Goal: Task Accomplishment & Management: Manage account settings

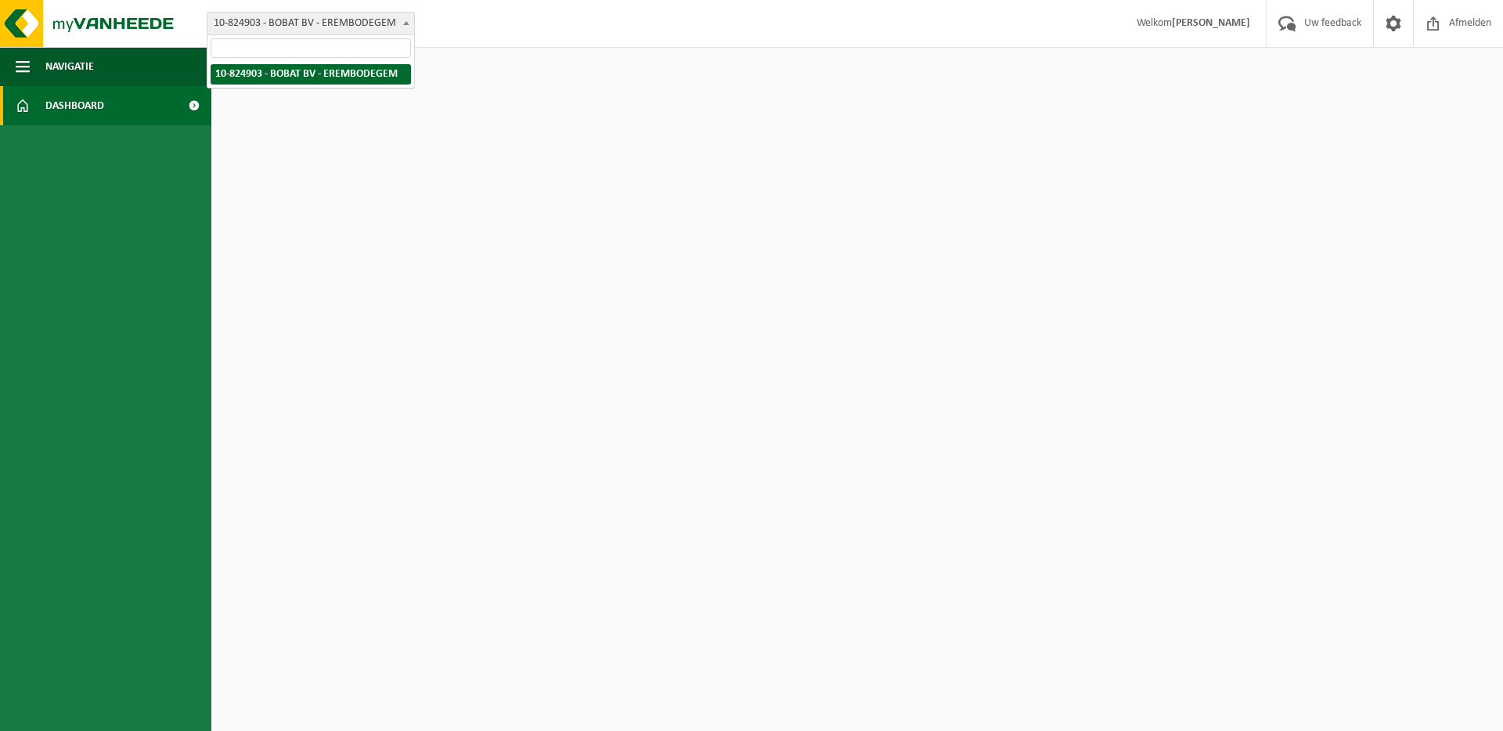
click at [267, 22] on span "10-824903 - BOBAT BV - EREMBODEGEM" at bounding box center [310, 24] width 207 height 22
drag, startPoint x: 291, startPoint y: 142, endPoint x: 137, endPoint y: 116, distance: 156.5
click at [278, 140] on html "Vestiging: 10-824903 - BOBAT BV - EREMBODEGEM 10-824903 - BOBAT BV - EREMBODEGE…" at bounding box center [751, 365] width 1503 height 731
click at [109, 109] on link "Dashboard" at bounding box center [105, 105] width 211 height 39
click at [191, 105] on span at bounding box center [193, 105] width 35 height 39
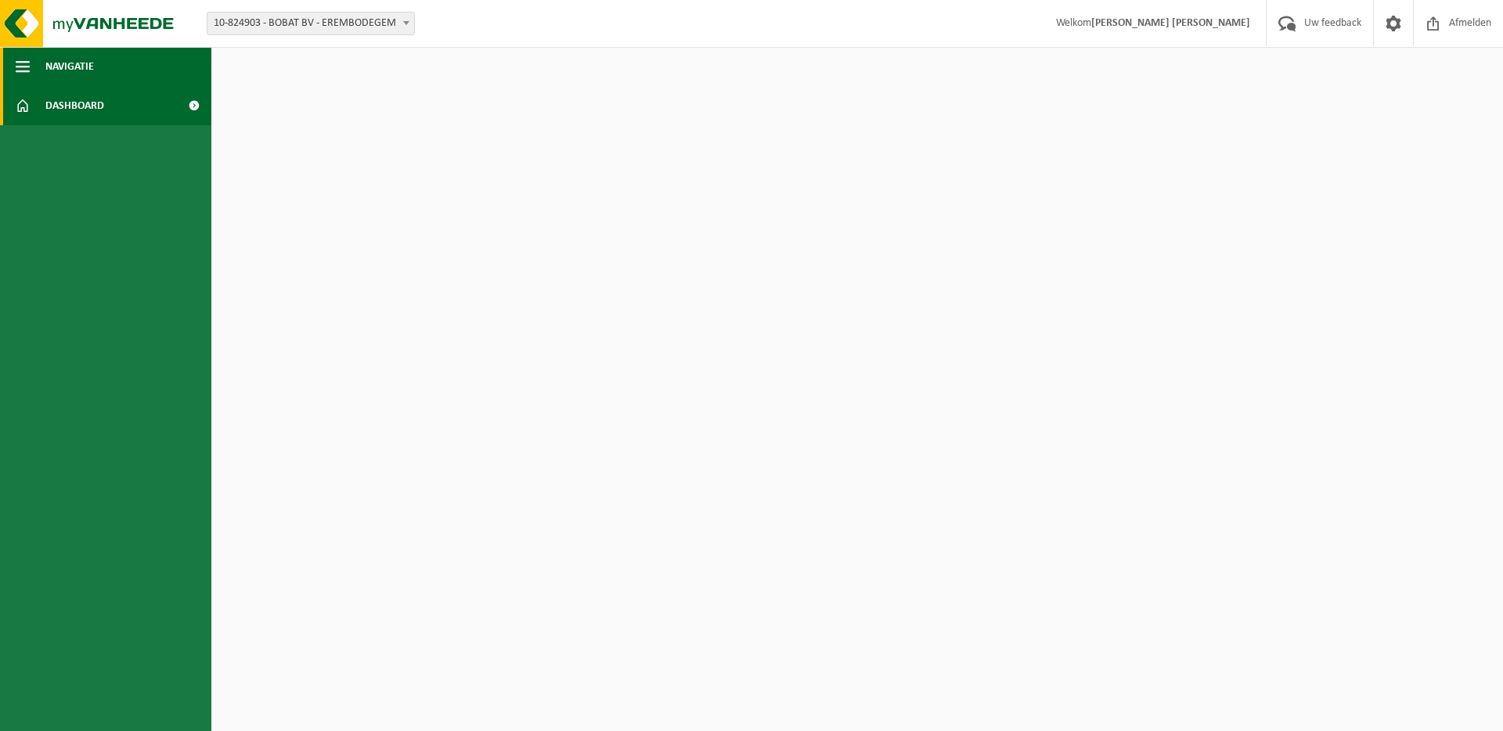
click at [62, 73] on span "Navigatie" at bounding box center [69, 66] width 49 height 39
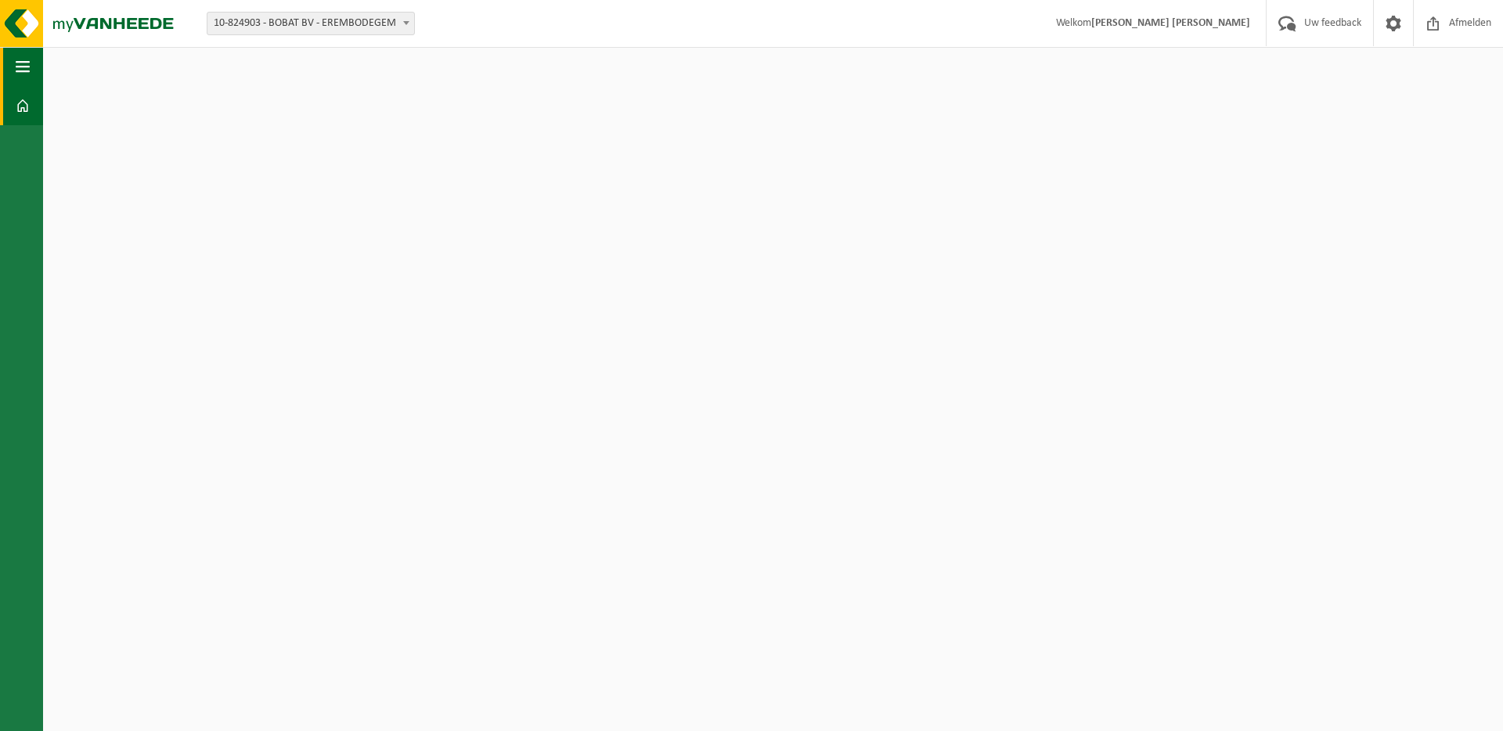
click at [22, 64] on span "button" at bounding box center [23, 66] width 14 height 39
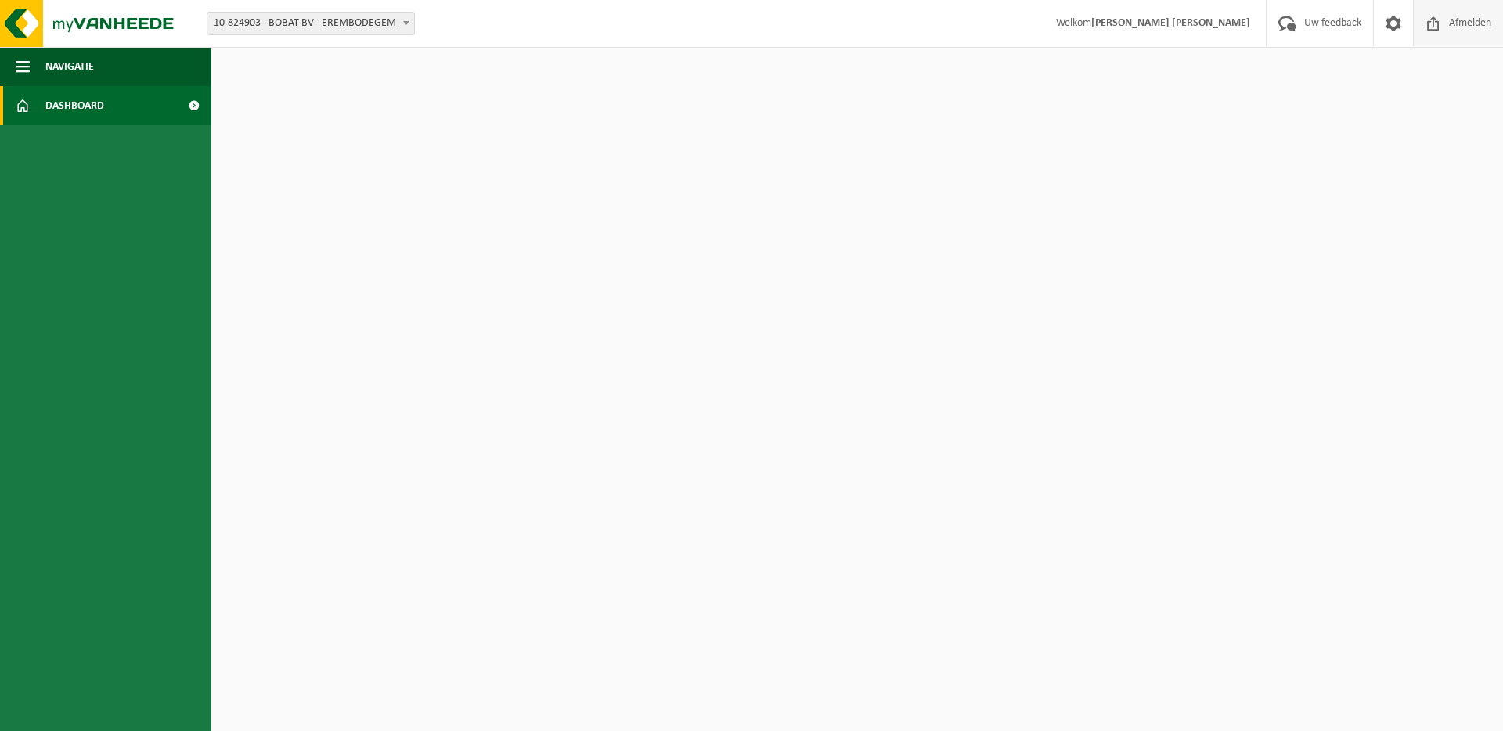
click at [1462, 27] on span "Afmelden" at bounding box center [1470, 23] width 50 height 46
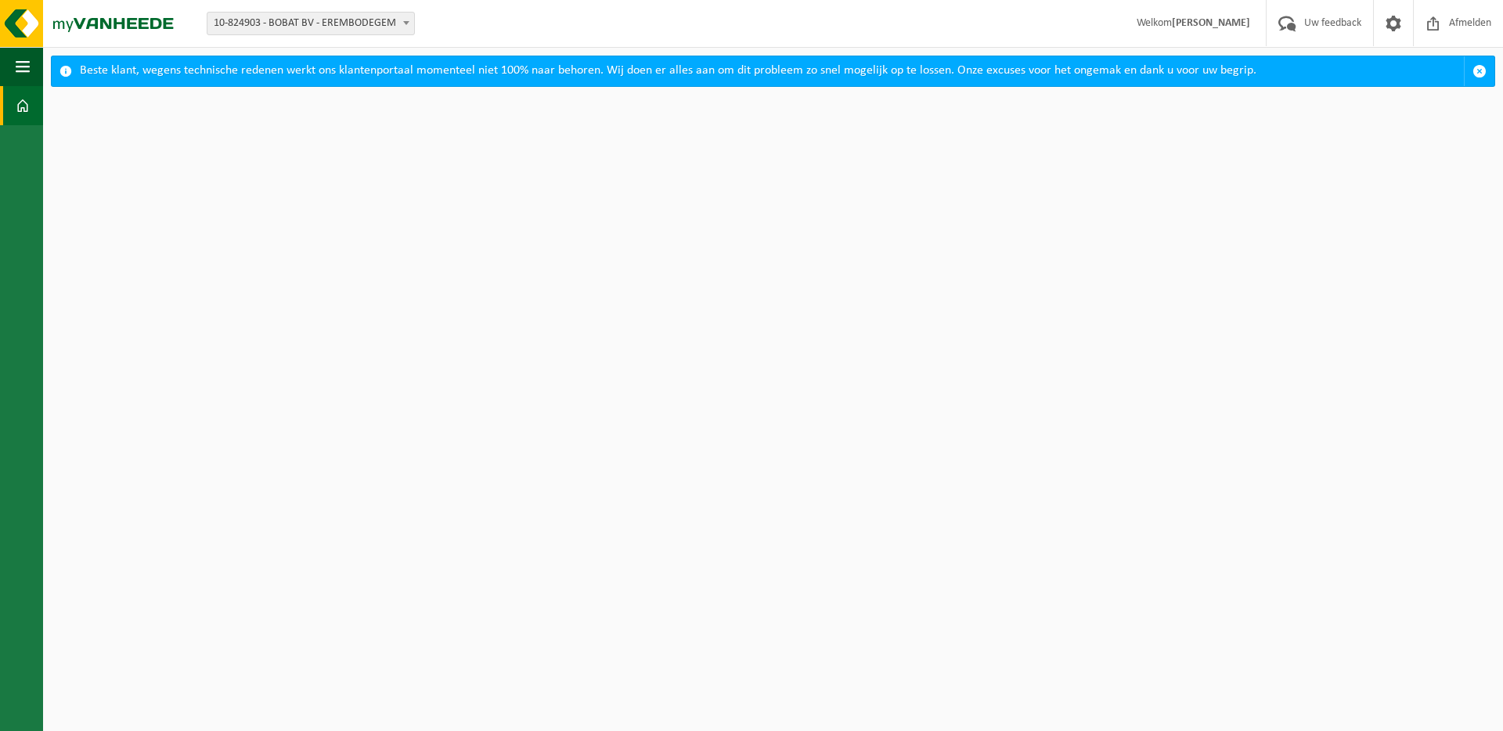
drag, startPoint x: 752, startPoint y: 361, endPoint x: 455, endPoint y: 97, distance: 397.6
click at [752, 361] on html "Vestiging: 10-824903 - BOBAT BV - EREMBODEGEM 10-824903 - BOBAT BV - EREMBODEGE…" at bounding box center [751, 365] width 1503 height 731
